Goal: Task Accomplishment & Management: Manage account settings

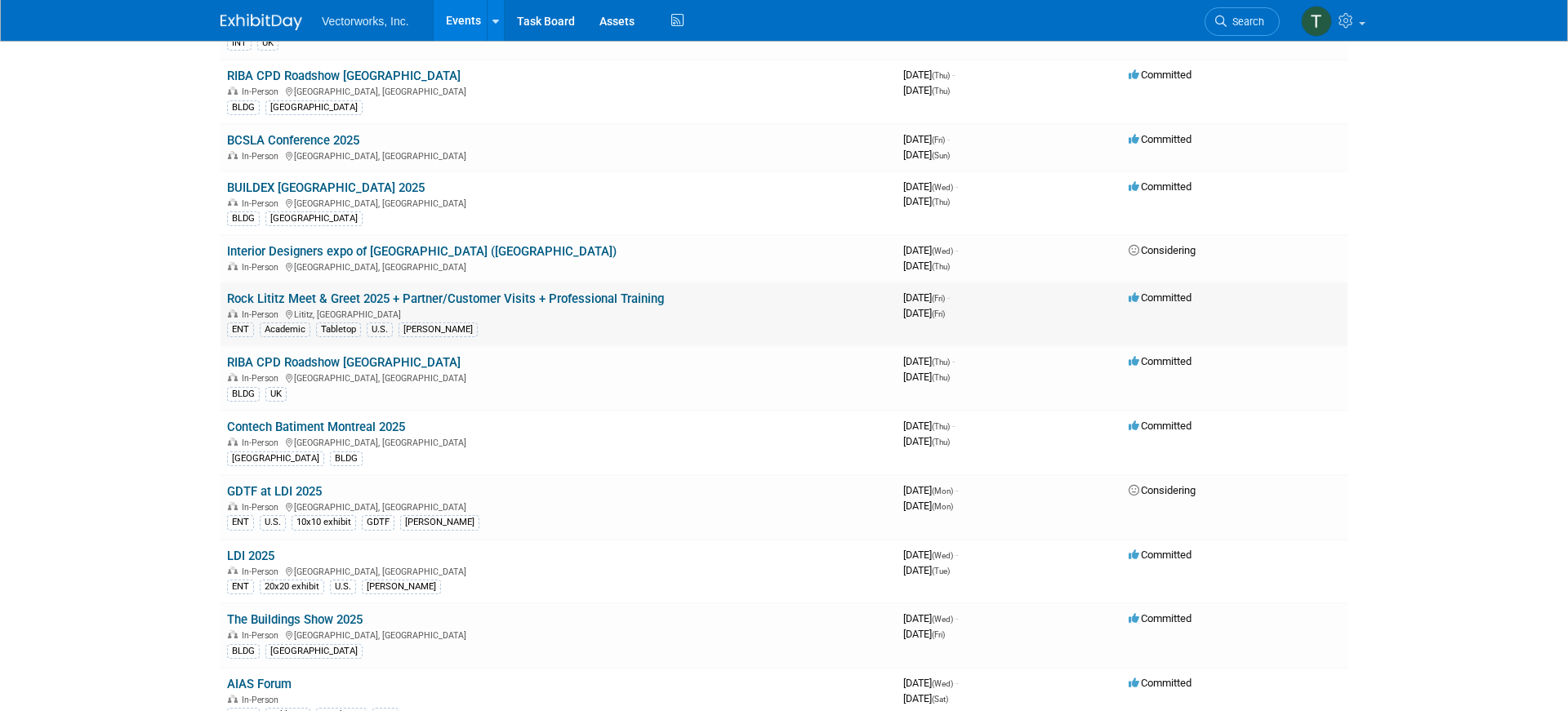
scroll to position [185, 0]
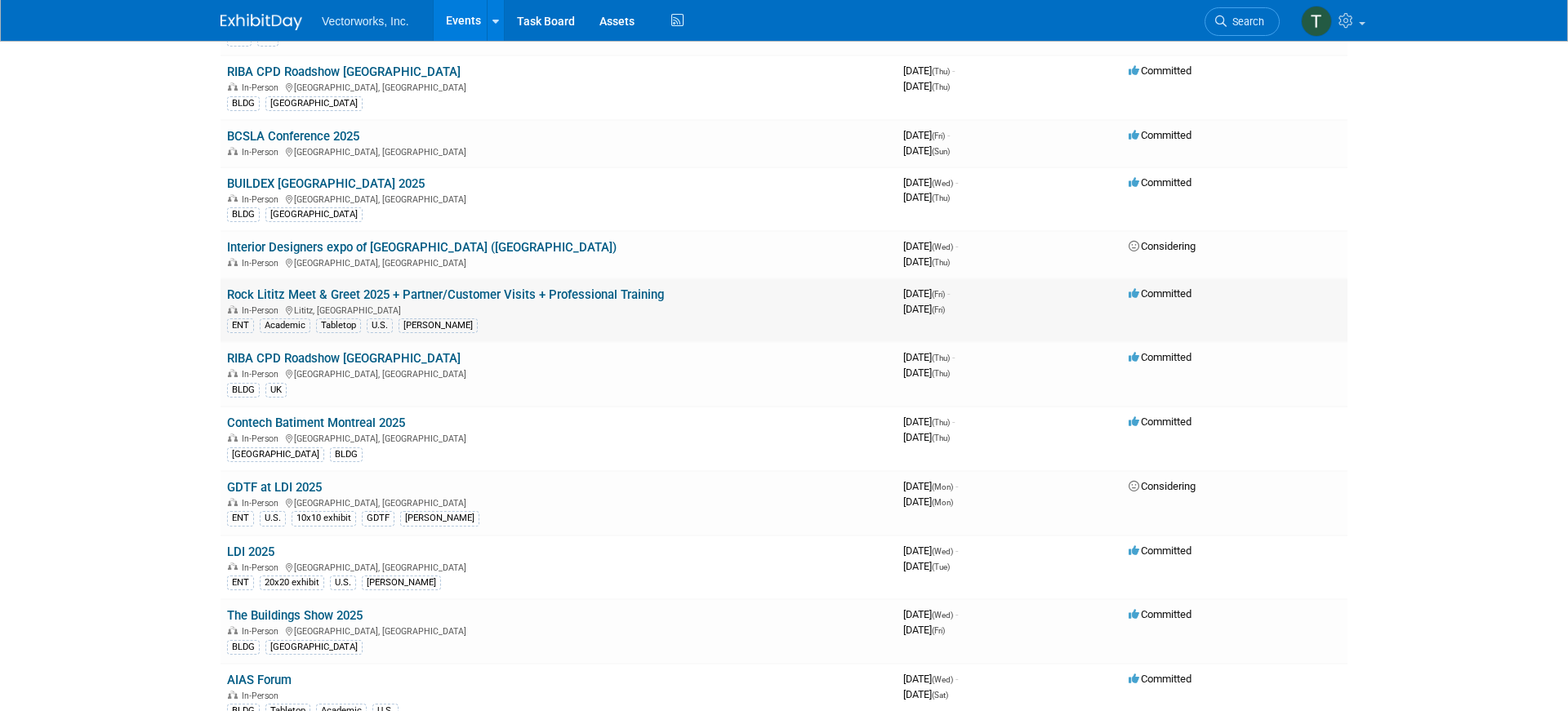
click at [324, 291] on link "Rock Lititz Meet & Greet 2025 + Partner/Customer Visits + Professional Training" at bounding box center [446, 295] width 437 height 14
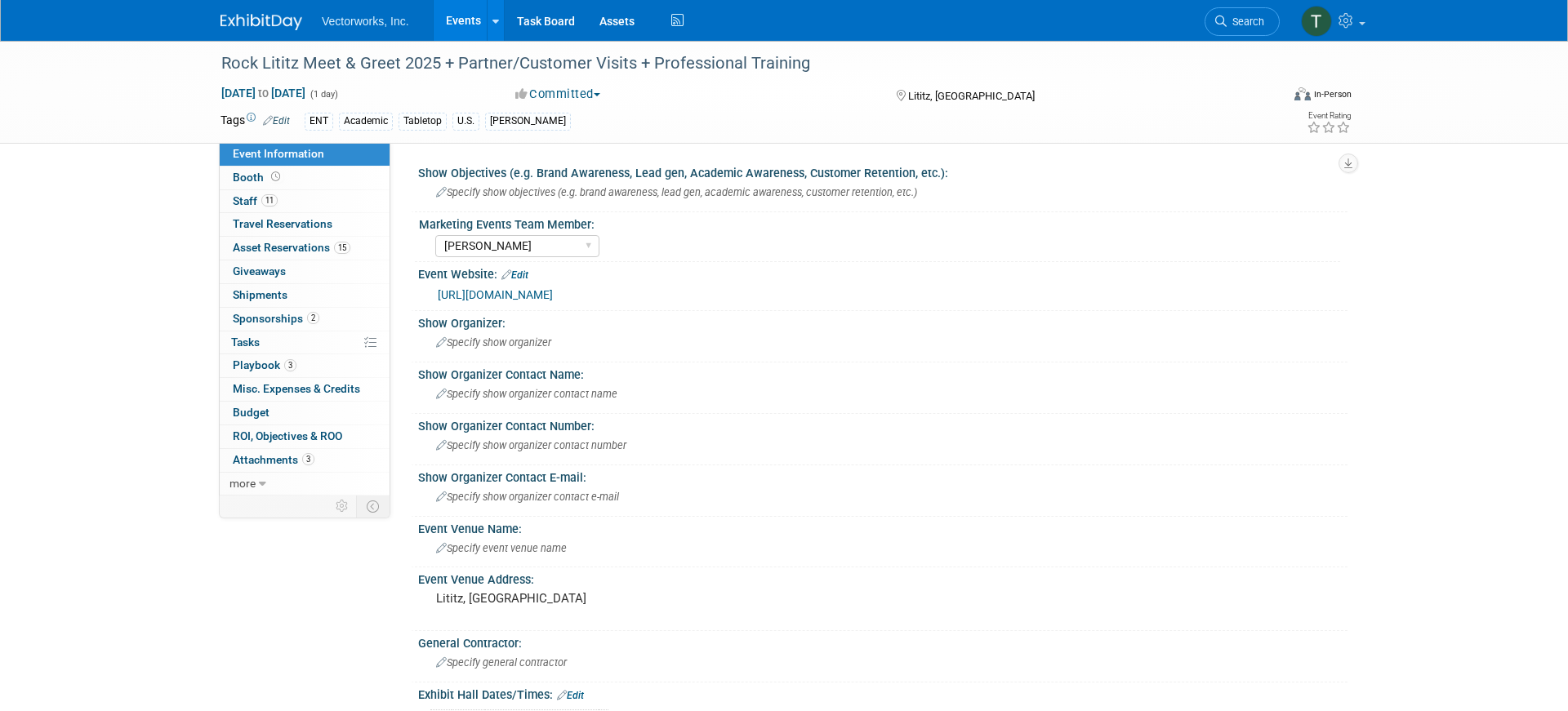
select select "[PERSON_NAME]"
click at [279, 246] on span "Asset Reservations 15" at bounding box center [291, 247] width 117 height 13
